Goal: Task Accomplishment & Management: Manage account settings

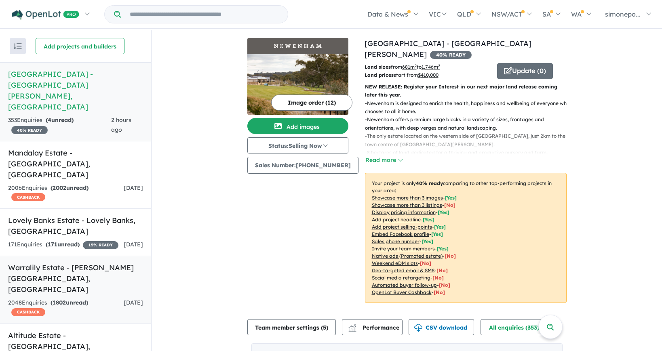
click at [27, 262] on h5 "Warralily Estate - [PERSON_NAME][GEOGRAPHIC_DATA] , [GEOGRAPHIC_DATA]" at bounding box center [75, 278] width 135 height 33
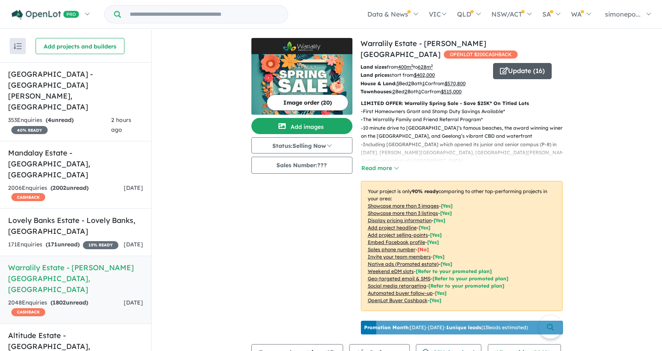
click at [523, 70] on button "Update ( 16 )" at bounding box center [522, 71] width 59 height 16
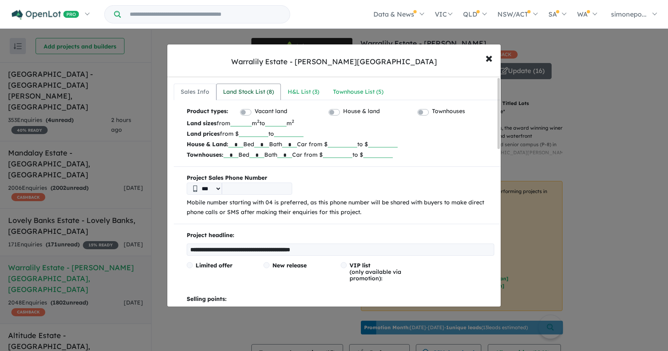
click at [251, 94] on div "Land Stock List ( 8 )" at bounding box center [248, 92] width 51 height 10
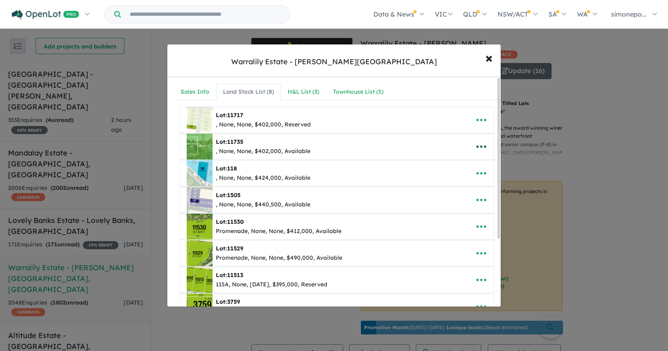
click at [478, 144] on icon "button" at bounding box center [482, 147] width 12 height 12
click at [449, 185] on link "Remove" at bounding box center [464, 185] width 60 height 19
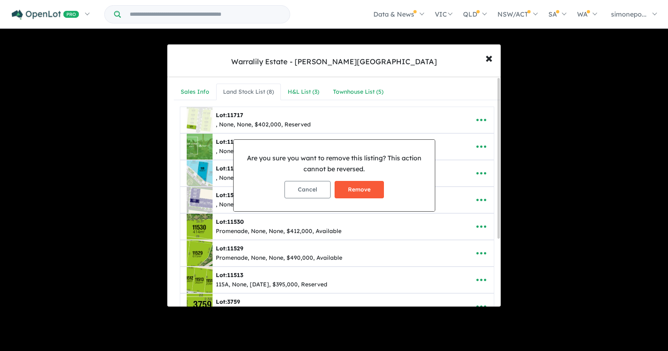
click at [368, 191] on button "Remove" at bounding box center [359, 189] width 49 height 17
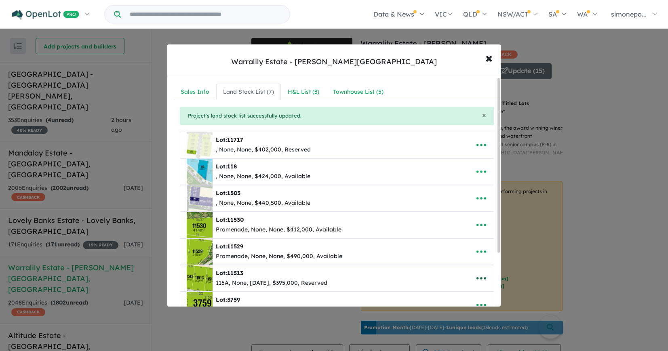
click at [477, 278] on icon "button" at bounding box center [482, 278] width 10 height 2
click at [451, 243] on link "Remove" at bounding box center [464, 241] width 60 height 19
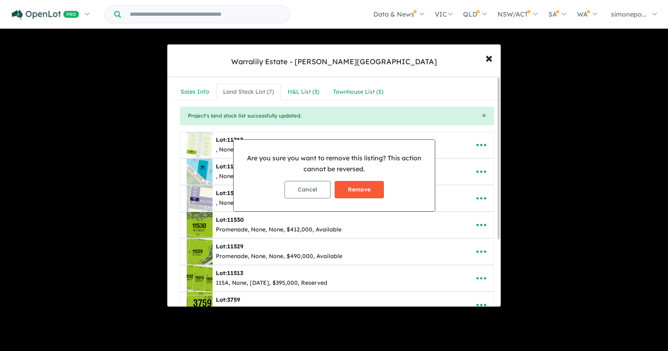
click at [359, 192] on button "Remove" at bounding box center [359, 189] width 49 height 17
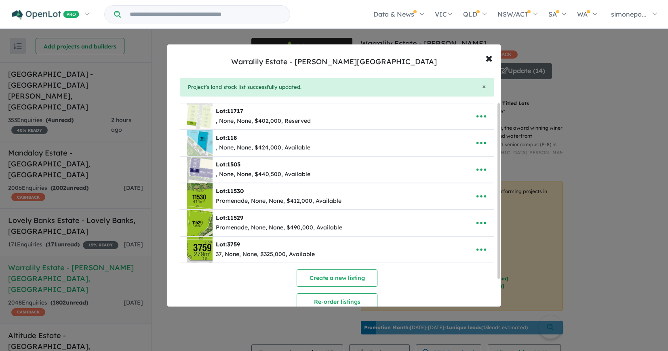
scroll to position [40, 0]
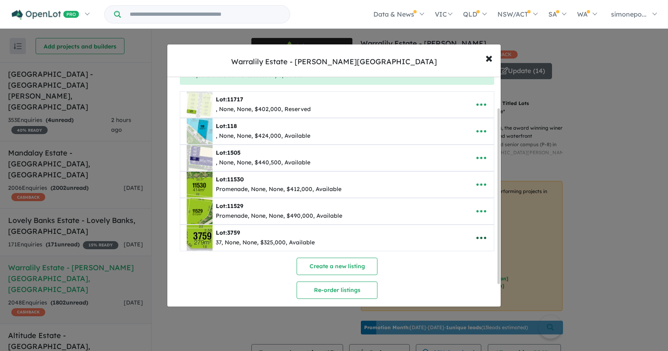
click at [476, 236] on icon "button" at bounding box center [482, 238] width 12 height 12
click at [449, 256] on link "Edit" at bounding box center [464, 258] width 60 height 19
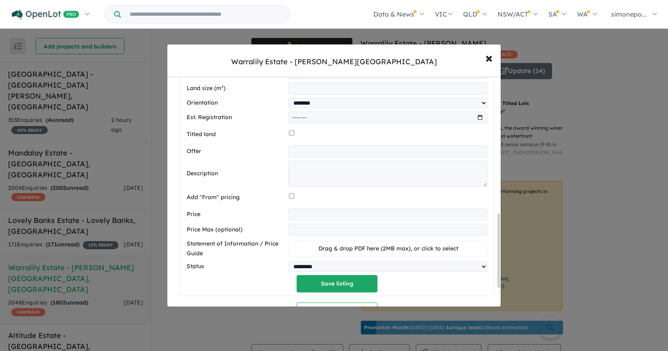
scroll to position [445, 0]
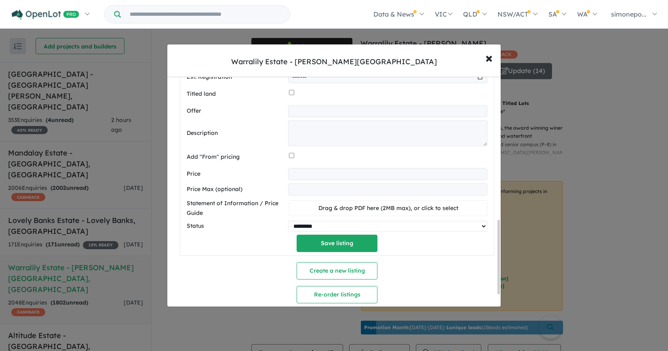
click at [433, 226] on select "********* ******** **** ******" at bounding box center [387, 226] width 199 height 11
select select "********"
click at [288, 223] on select "********* ******** **** ******" at bounding box center [387, 226] width 199 height 11
click at [326, 246] on button "Save listing" at bounding box center [337, 243] width 81 height 17
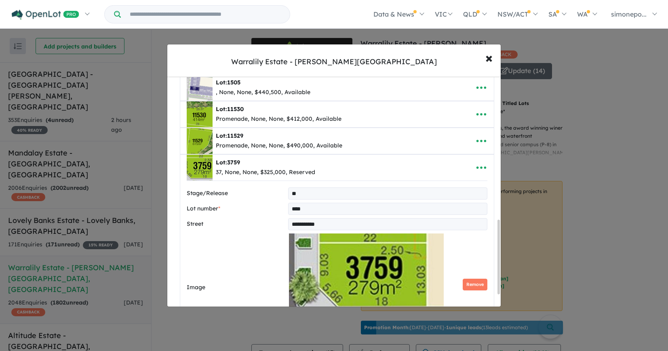
select select "********"
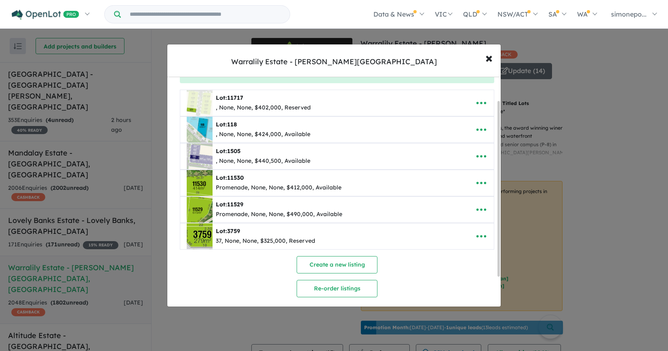
scroll to position [30, 0]
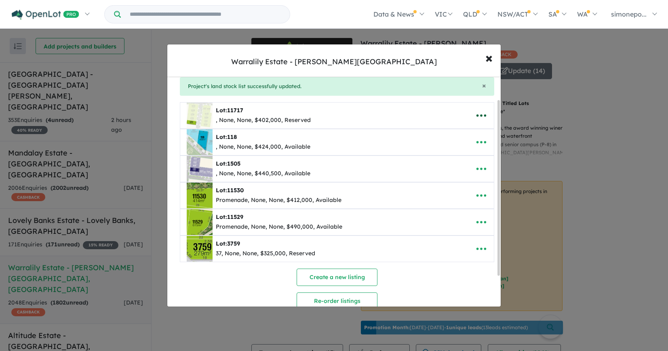
click at [476, 116] on icon "button" at bounding box center [482, 116] width 12 height 12
click at [475, 290] on div "Create a new listing Re-order listings Set-up listing feed" at bounding box center [337, 300] width 315 height 62
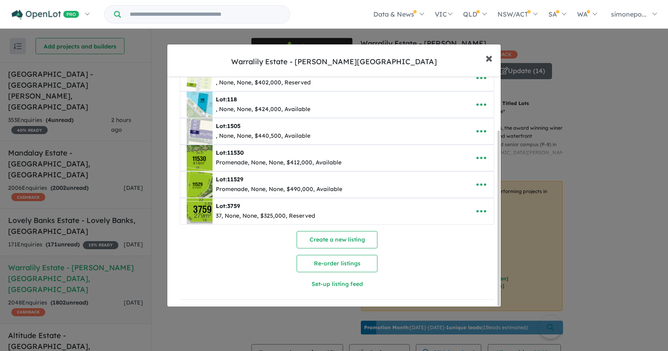
click at [484, 58] on button "× Close" at bounding box center [489, 58] width 23 height 22
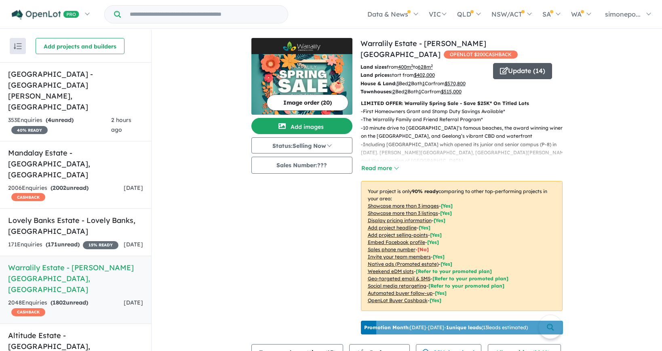
click at [533, 74] on button "Update ( 14 )" at bounding box center [522, 71] width 59 height 16
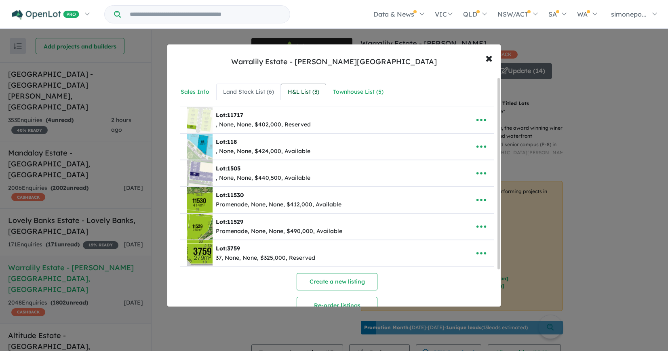
click at [315, 93] on div "H&L List ( 3 )" at bounding box center [304, 92] width 32 height 10
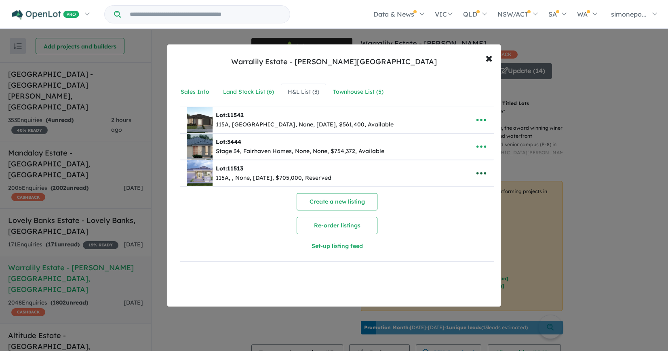
click at [480, 176] on icon "button" at bounding box center [482, 173] width 12 height 12
click at [457, 210] on link "Remove" at bounding box center [464, 212] width 60 height 19
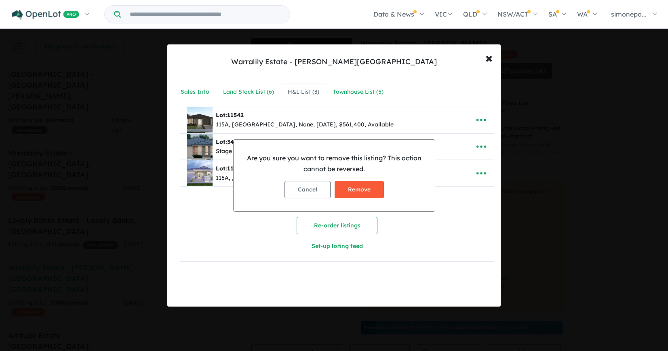
click at [370, 190] on button "Remove" at bounding box center [359, 189] width 49 height 17
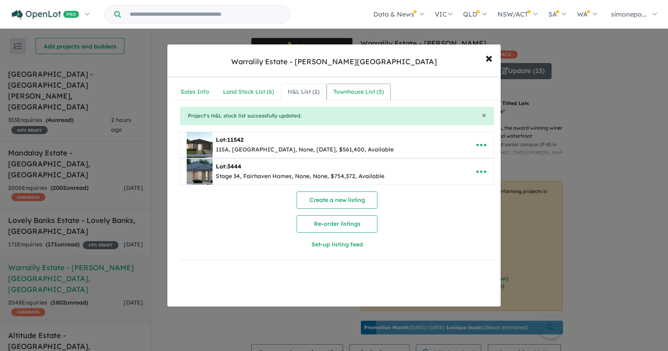
click at [347, 92] on div "Townhouse List ( 5 )" at bounding box center [359, 92] width 51 height 10
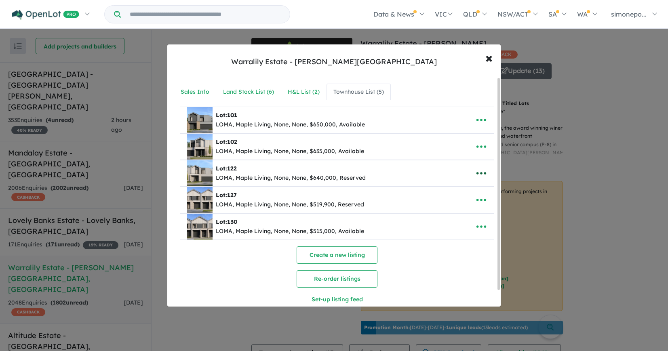
click at [482, 172] on icon "button" at bounding box center [482, 173] width 12 height 12
click at [453, 211] on link "Remove" at bounding box center [464, 212] width 60 height 19
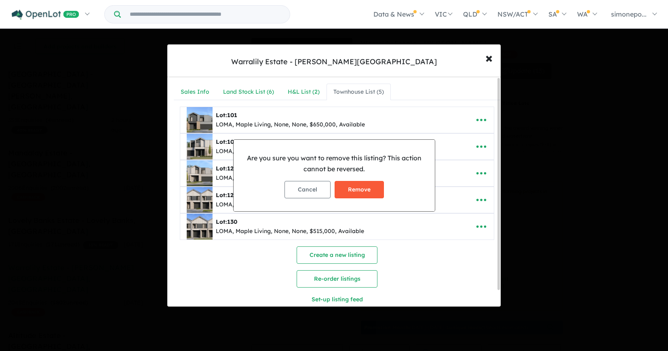
click at [353, 192] on button "Remove" at bounding box center [359, 189] width 49 height 17
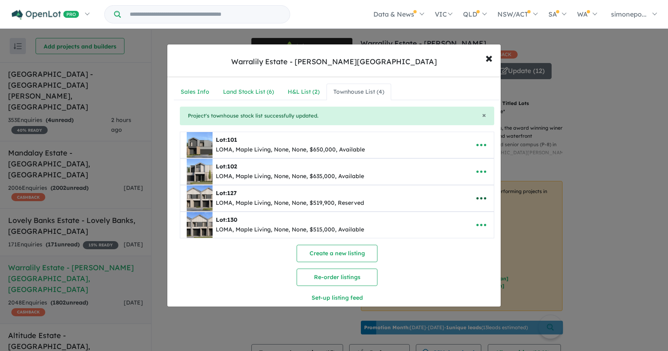
click at [477, 197] on icon "button" at bounding box center [482, 198] width 12 height 12
click at [445, 218] on link "Edit" at bounding box center [464, 218] width 60 height 19
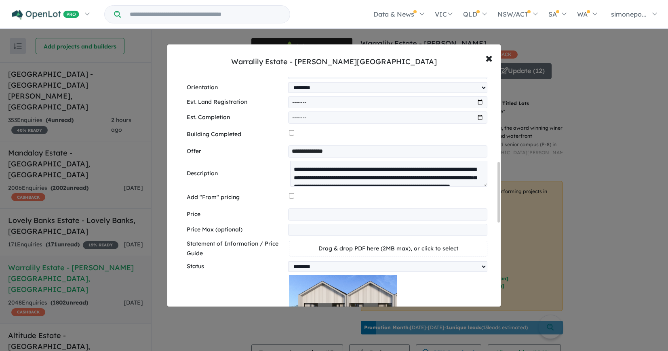
scroll to position [324, 0]
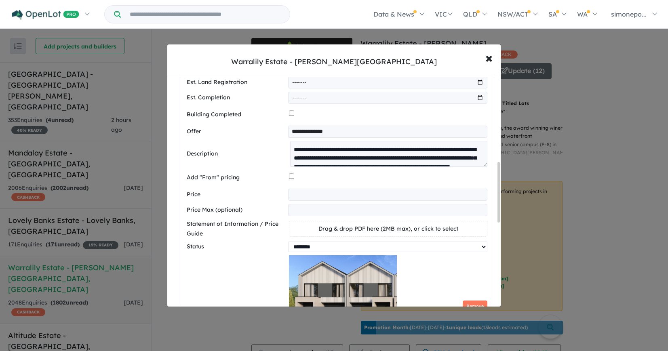
click at [338, 252] on select "********* ******** **** ******" at bounding box center [387, 247] width 199 height 11
select select "*********"
click at [288, 245] on select "********* ******** **** ******" at bounding box center [387, 247] width 199 height 11
click at [237, 252] on div "Status ********* ******** **** ******" at bounding box center [337, 247] width 301 height 11
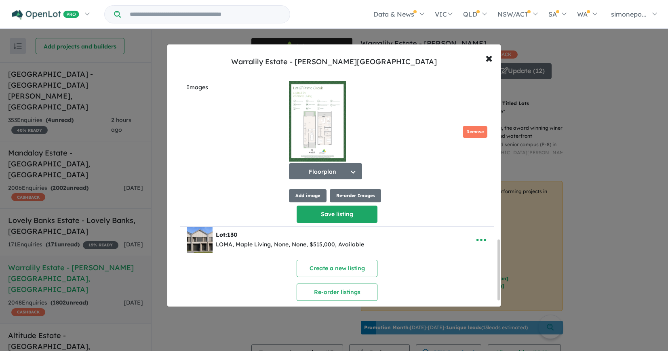
scroll to position [643, 0]
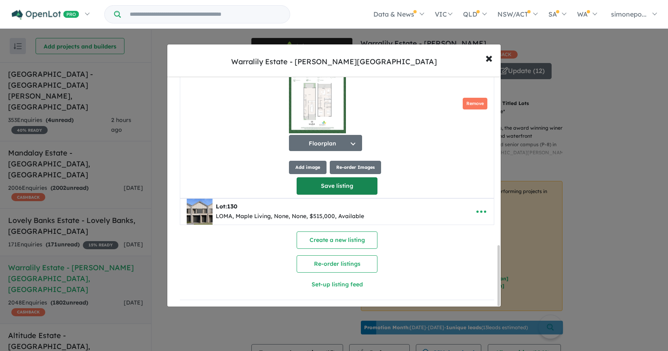
click at [345, 183] on button "Save listing" at bounding box center [337, 186] width 81 height 17
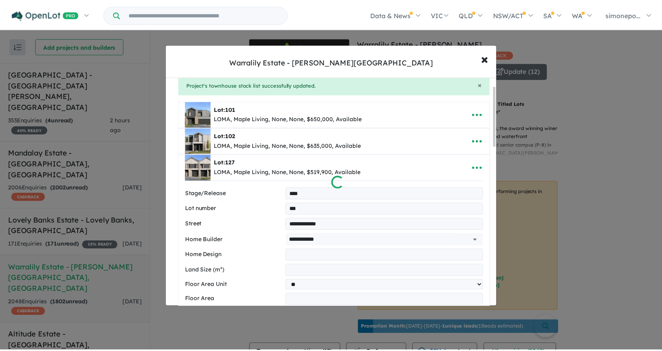
scroll to position [0, 0]
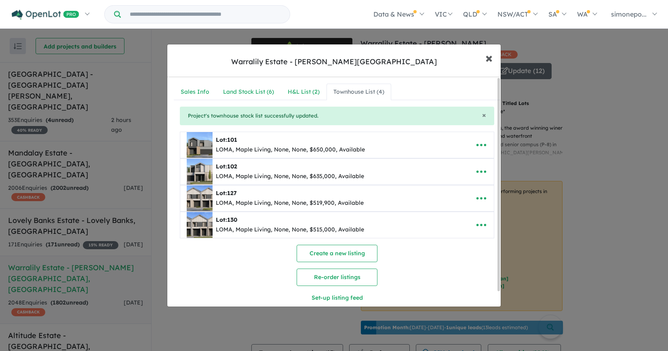
click at [488, 57] on span "×" at bounding box center [489, 57] width 7 height 17
